Goal: Task Accomplishment & Management: Complete application form

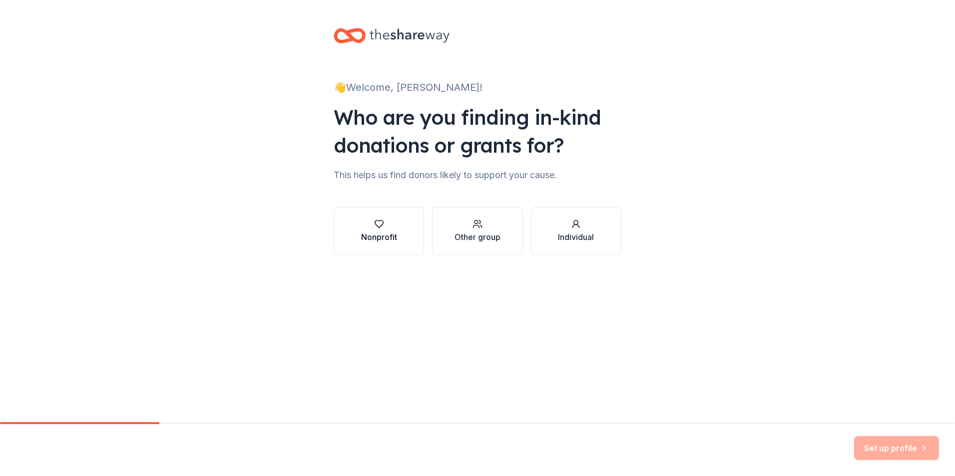
click at [383, 233] on div "Nonprofit" at bounding box center [379, 237] width 36 height 12
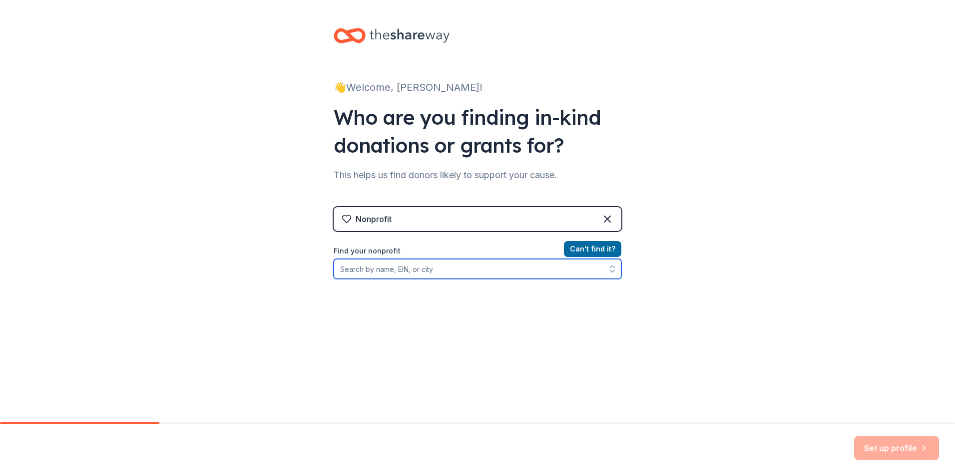
click at [359, 272] on input "Find your nonprofit" at bounding box center [477, 269] width 288 height 20
type input "Hope For Life Foundatio NY Inc [US_EMPLOYER_IDENTIFICATION_NUMBER]"
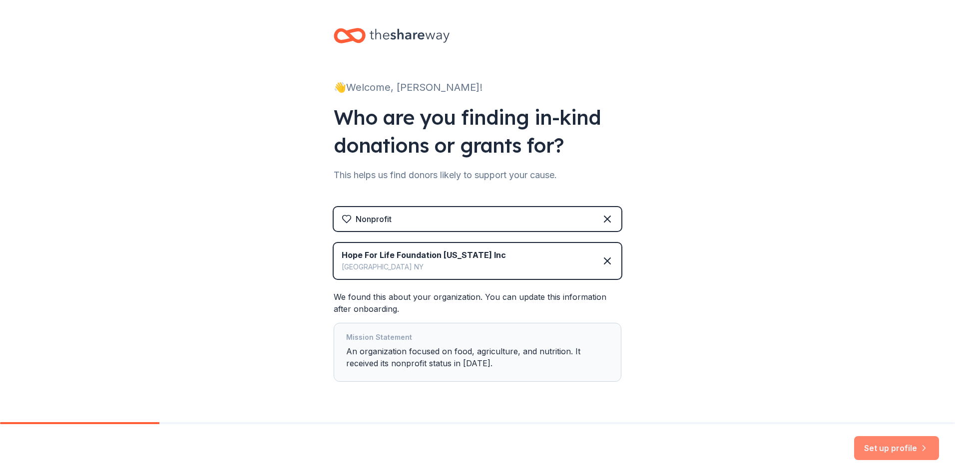
click at [873, 449] on button "Set up profile" at bounding box center [896, 448] width 85 height 24
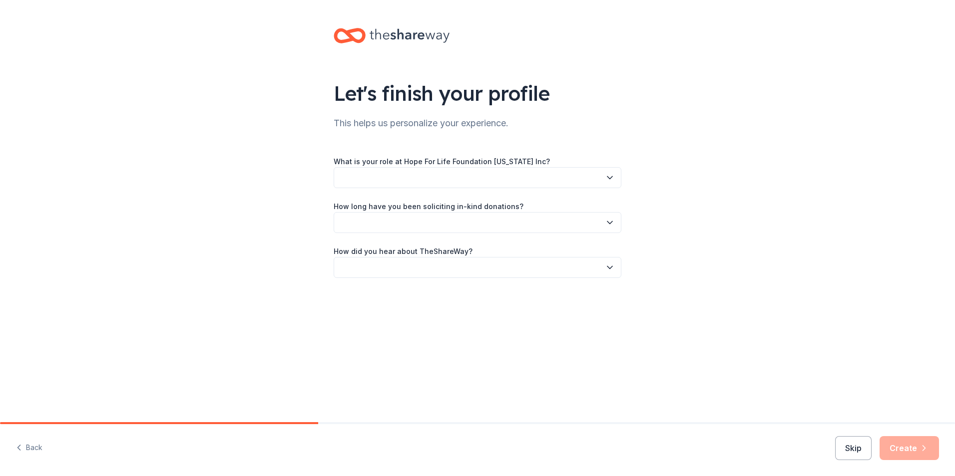
click at [17, 417] on div "Let's finish your profile This helps us personalize your experience. What is yo…" at bounding box center [477, 211] width 955 height 422
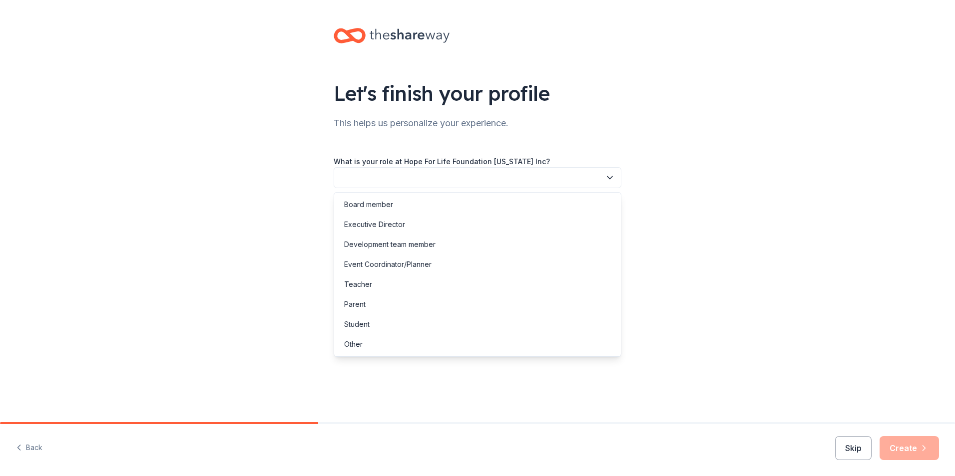
click at [608, 178] on icon "button" at bounding box center [609, 178] width 5 height 2
click at [372, 223] on div "Executive Director" at bounding box center [374, 225] width 61 height 12
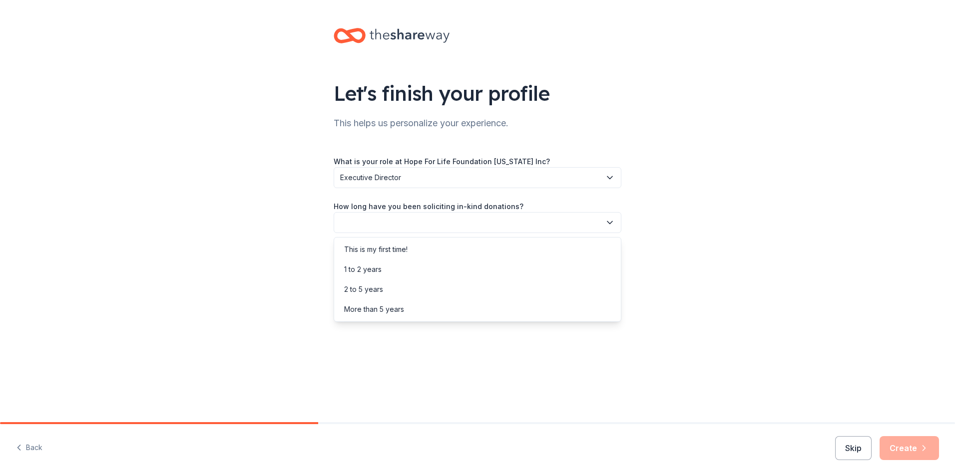
click at [611, 223] on icon "button" at bounding box center [610, 223] width 10 height 10
click at [376, 247] on div "This is my first time!" at bounding box center [375, 250] width 63 height 12
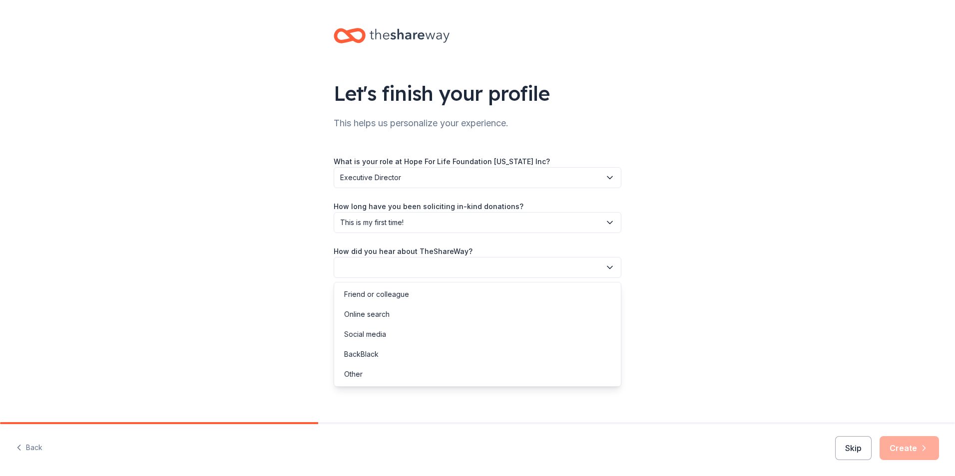
click at [605, 267] on icon "button" at bounding box center [610, 268] width 10 height 10
click at [379, 314] on div "Online search" at bounding box center [366, 315] width 45 height 12
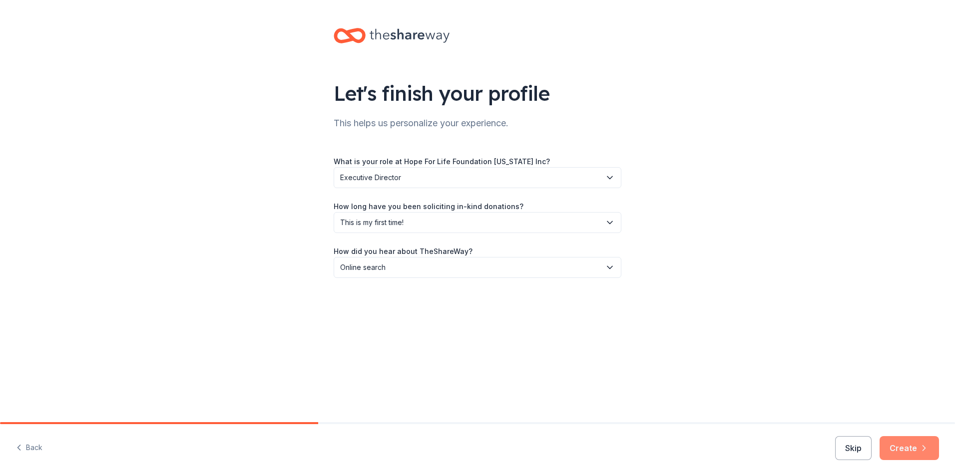
click at [897, 448] on button "Create" at bounding box center [908, 448] width 59 height 24
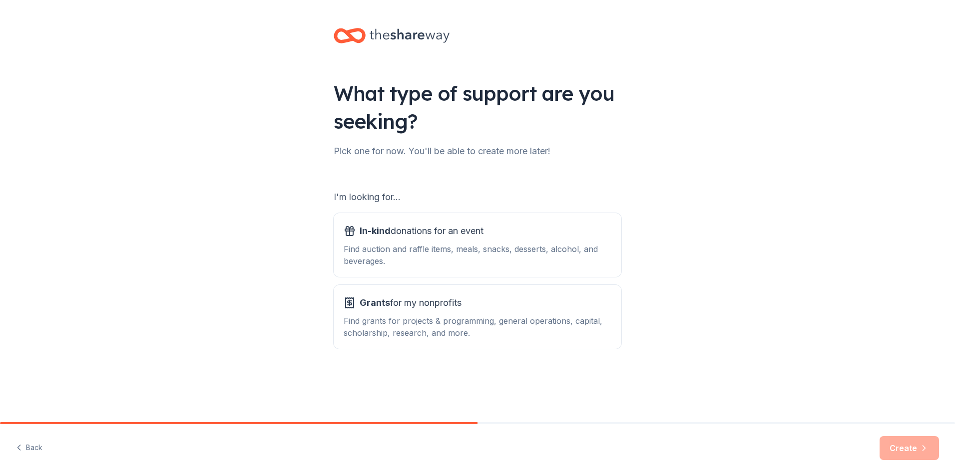
click at [902, 446] on div "Create" at bounding box center [908, 448] width 59 height 24
click at [394, 249] on div "Find auction and raffle items, meals, snacks, desserts, alcohol, and beverages." at bounding box center [477, 255] width 268 height 24
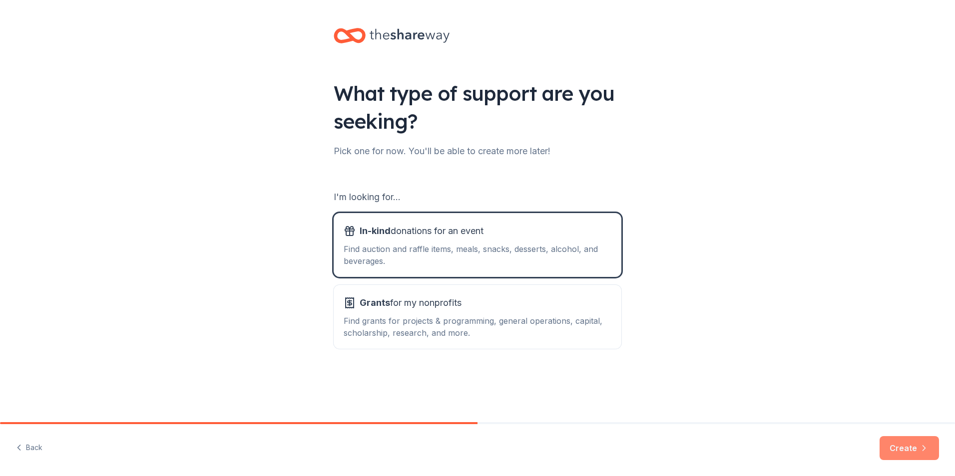
click at [907, 450] on button "Create" at bounding box center [908, 448] width 59 height 24
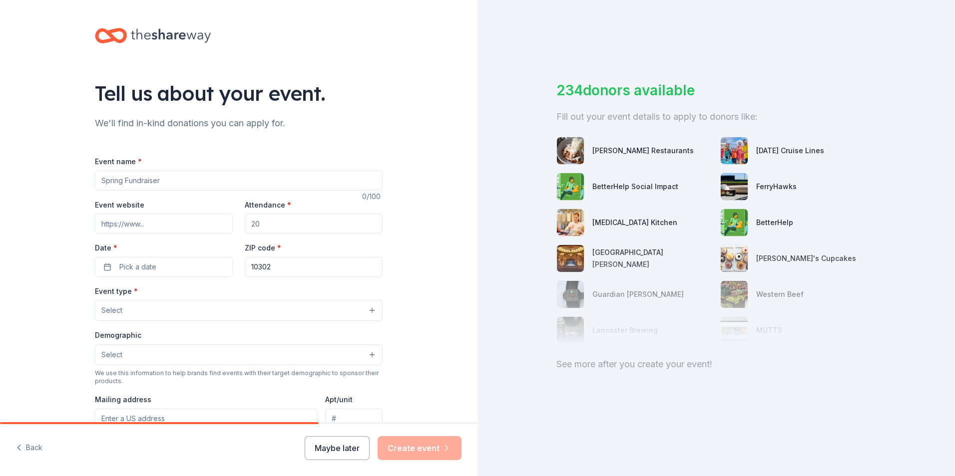
click at [157, 227] on input "Event website" at bounding box center [164, 224] width 138 height 20
type input "[URL][DOMAIN_NAME]"
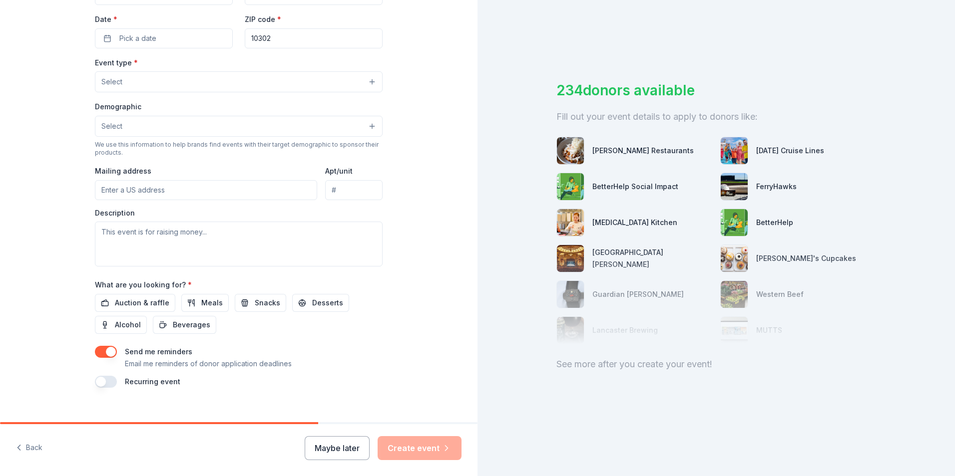
scroll to position [242, 0]
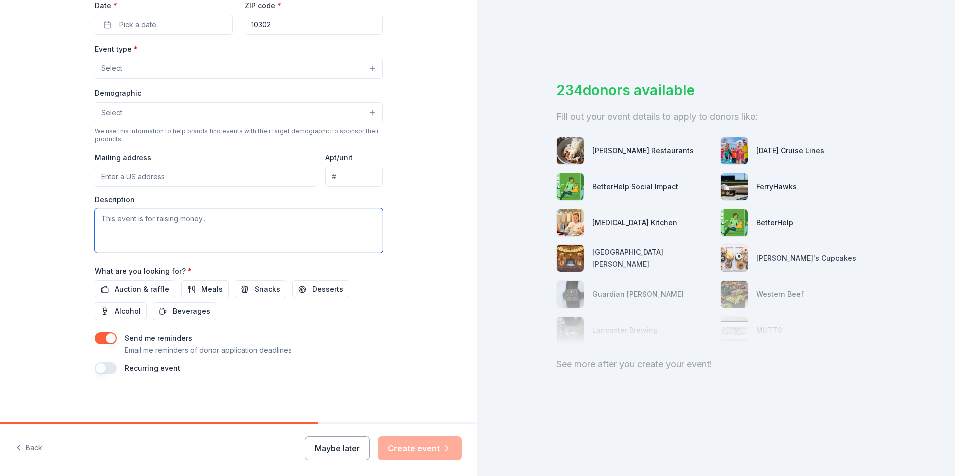
click at [142, 237] on textarea at bounding box center [239, 230] width 288 height 45
